Goal: Task Accomplishment & Management: Complete application form

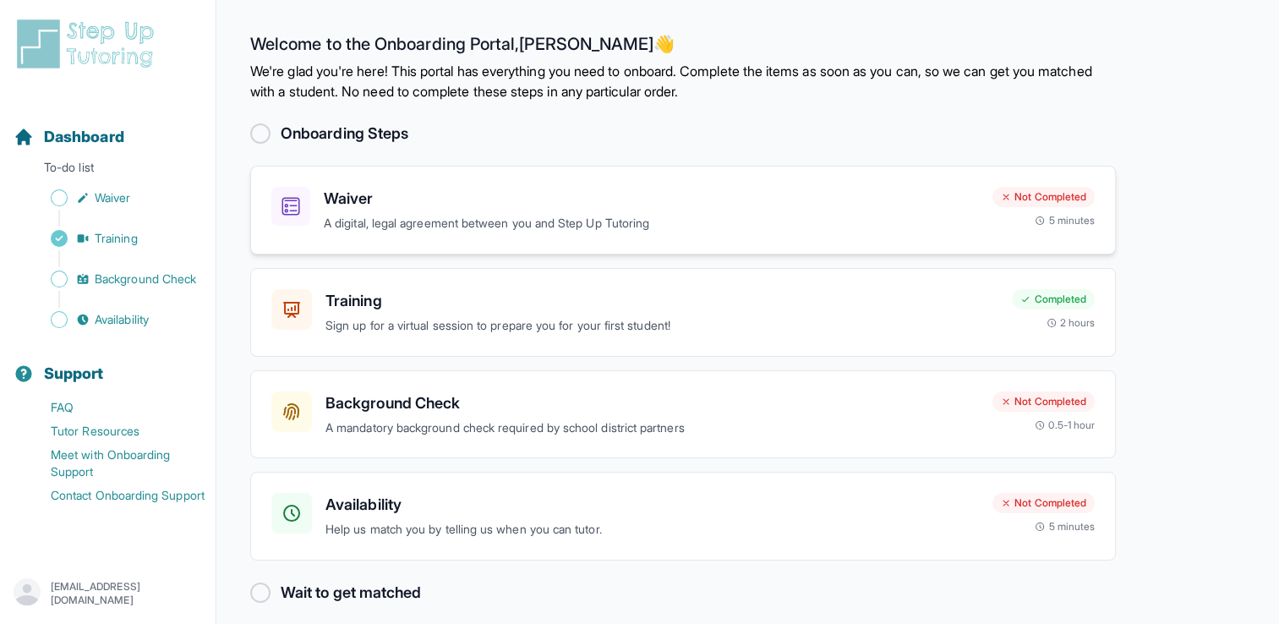
click at [595, 226] on p "A digital, legal agreement between you and Step Up Tutoring" at bounding box center [651, 223] width 655 height 19
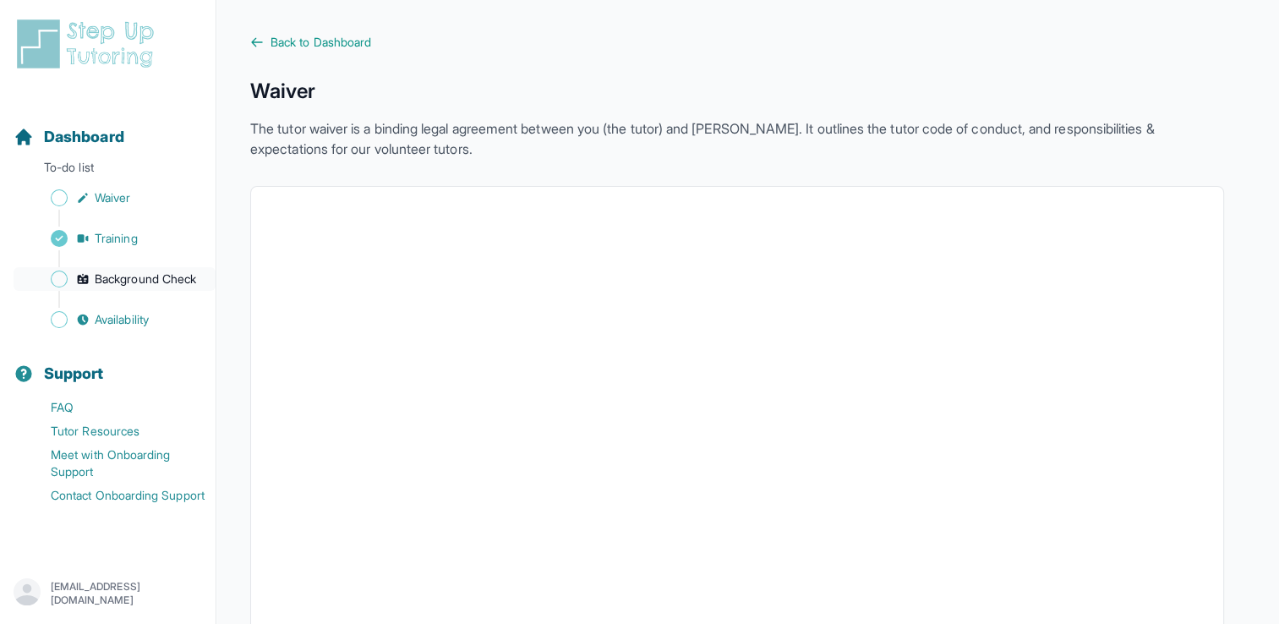
click at [139, 277] on span "Background Check" at bounding box center [145, 278] width 101 height 17
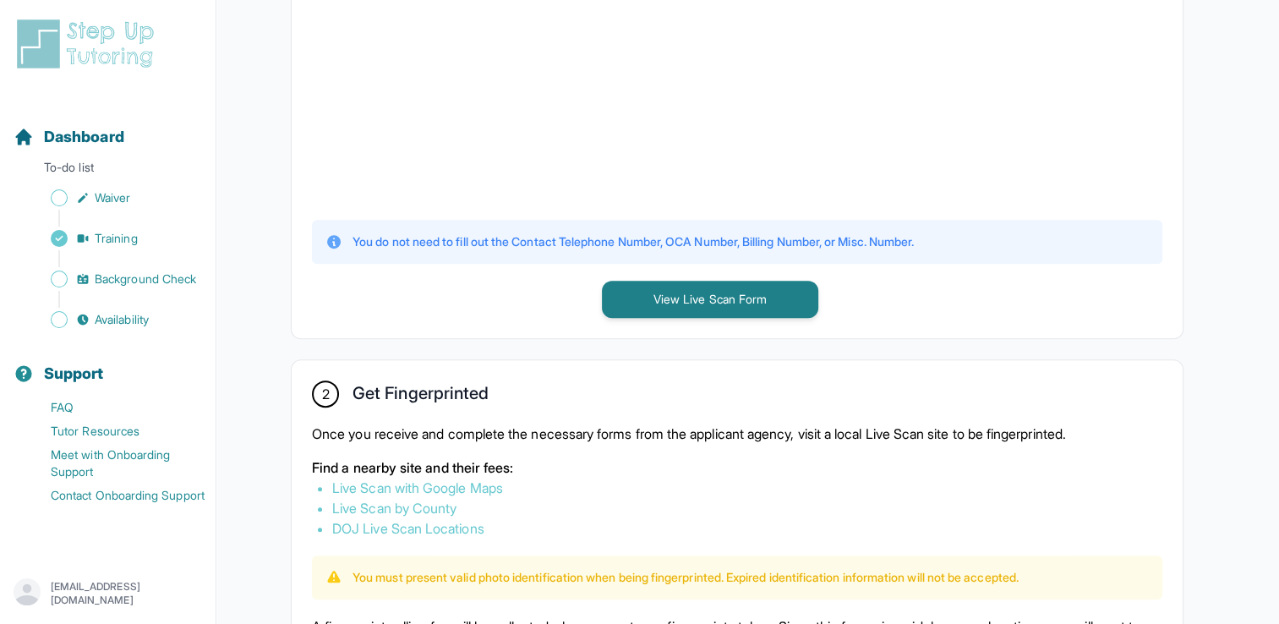
scroll to position [663, 0]
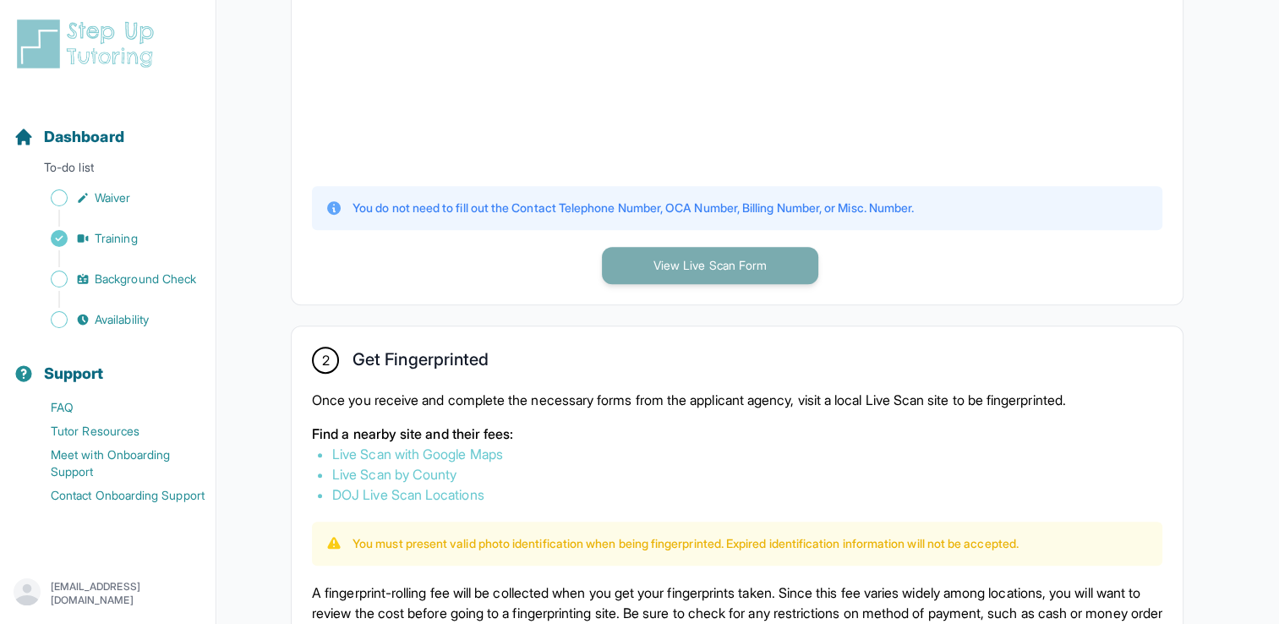
click at [676, 262] on button "View Live Scan Form" at bounding box center [710, 265] width 216 height 37
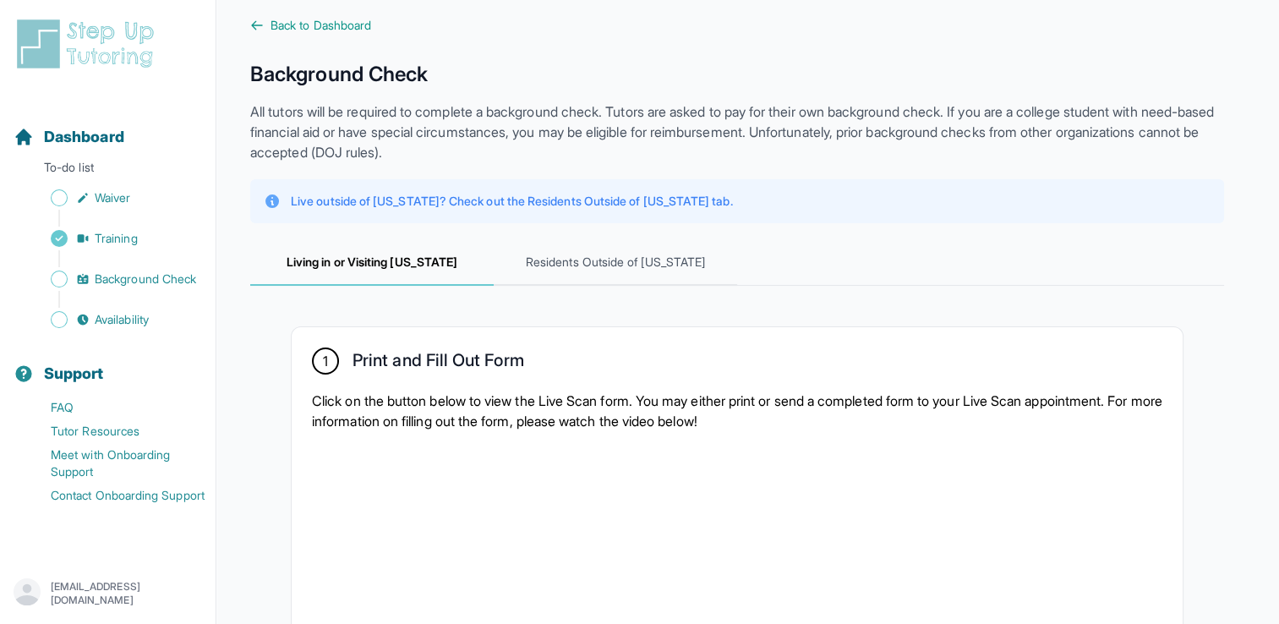
scroll to position [0, 0]
